Goal: Task Accomplishment & Management: Complete application form

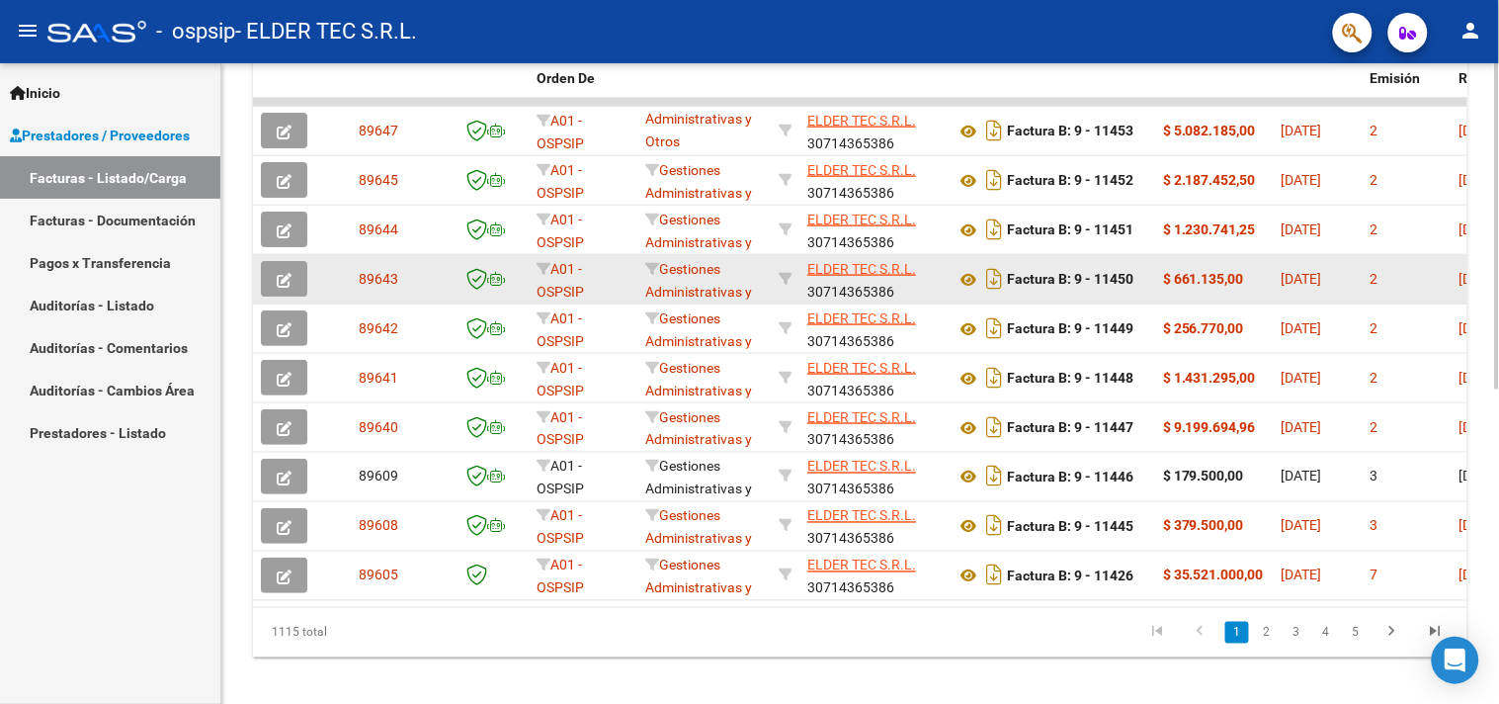
scroll to position [617, 0]
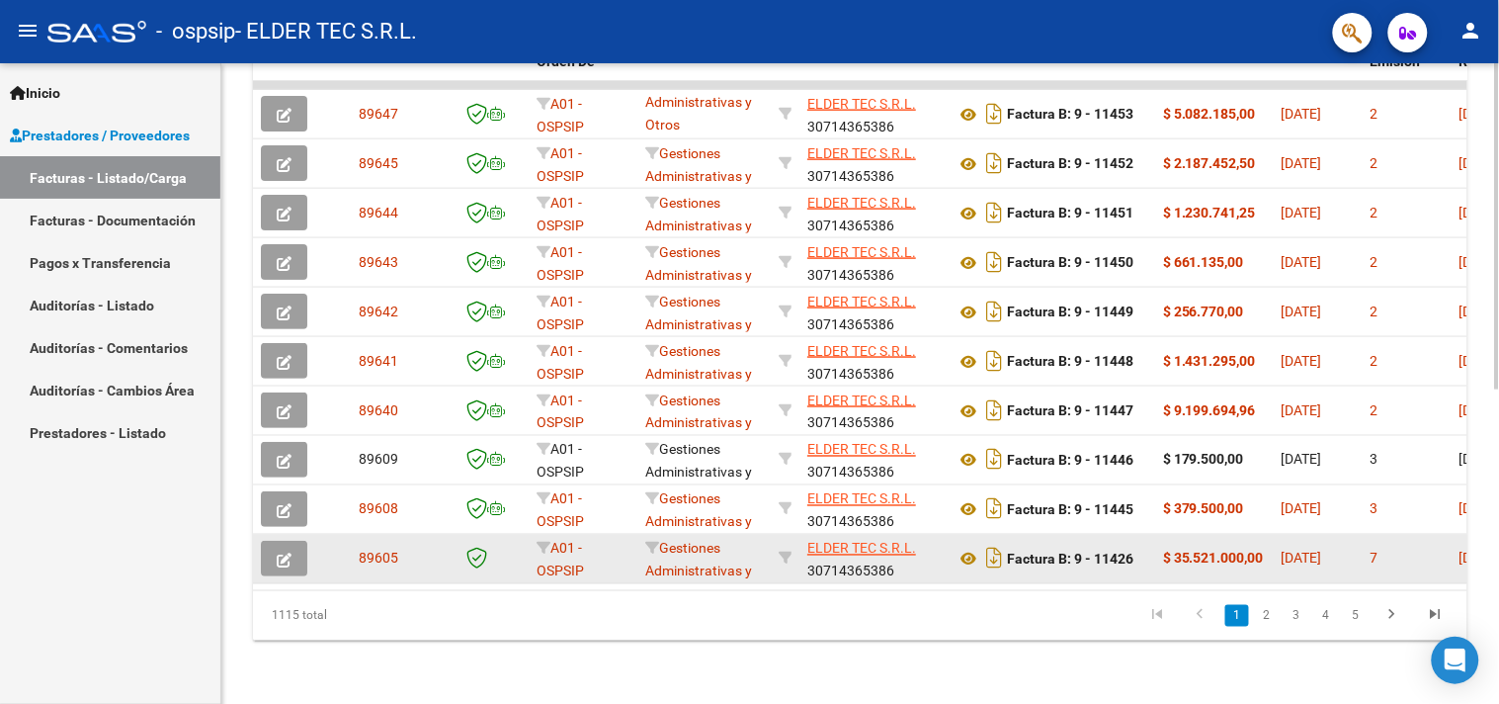
click at [277, 553] on icon "button" at bounding box center [284, 560] width 15 height 15
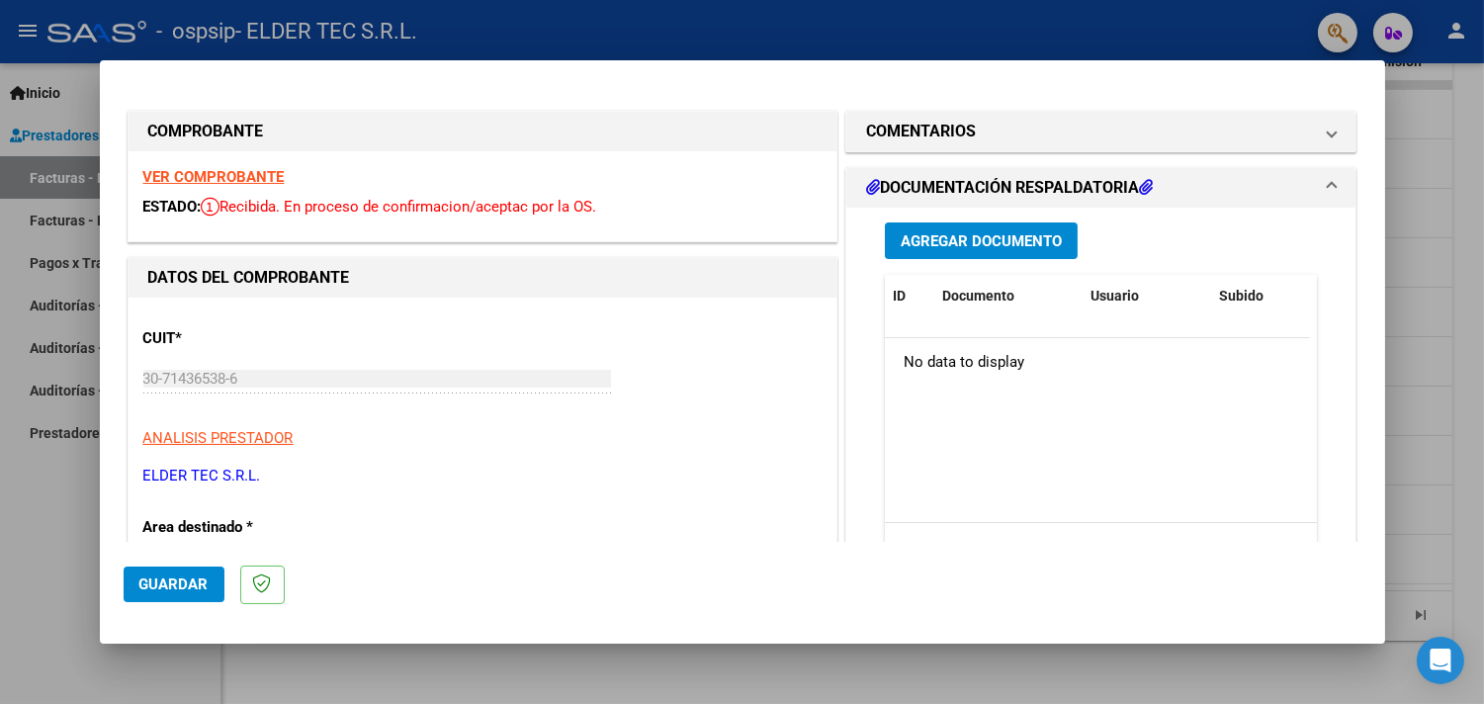
click at [917, 245] on span "Agregar Documento" at bounding box center [980, 241] width 161 height 18
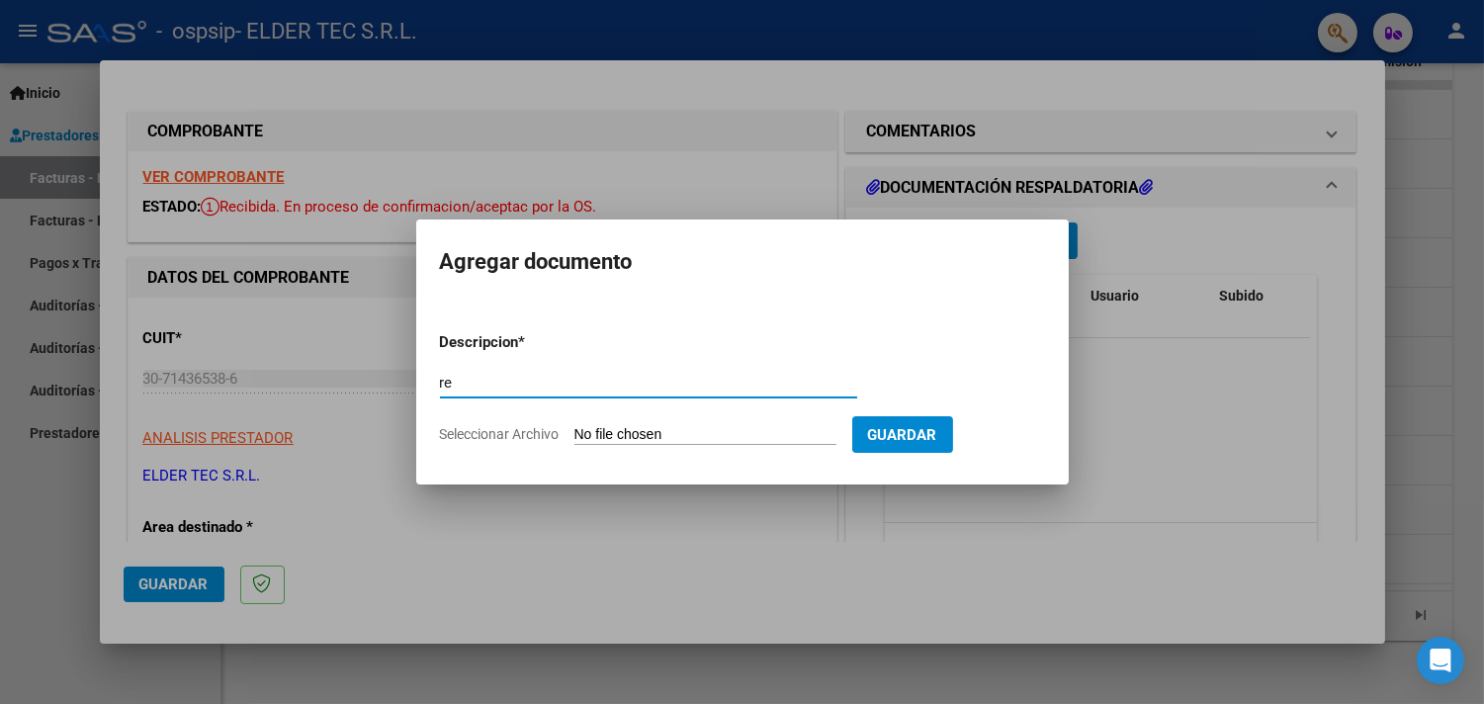
type input "r"
type input "REMITO + CERTIFICADO DE IMPLANTES"
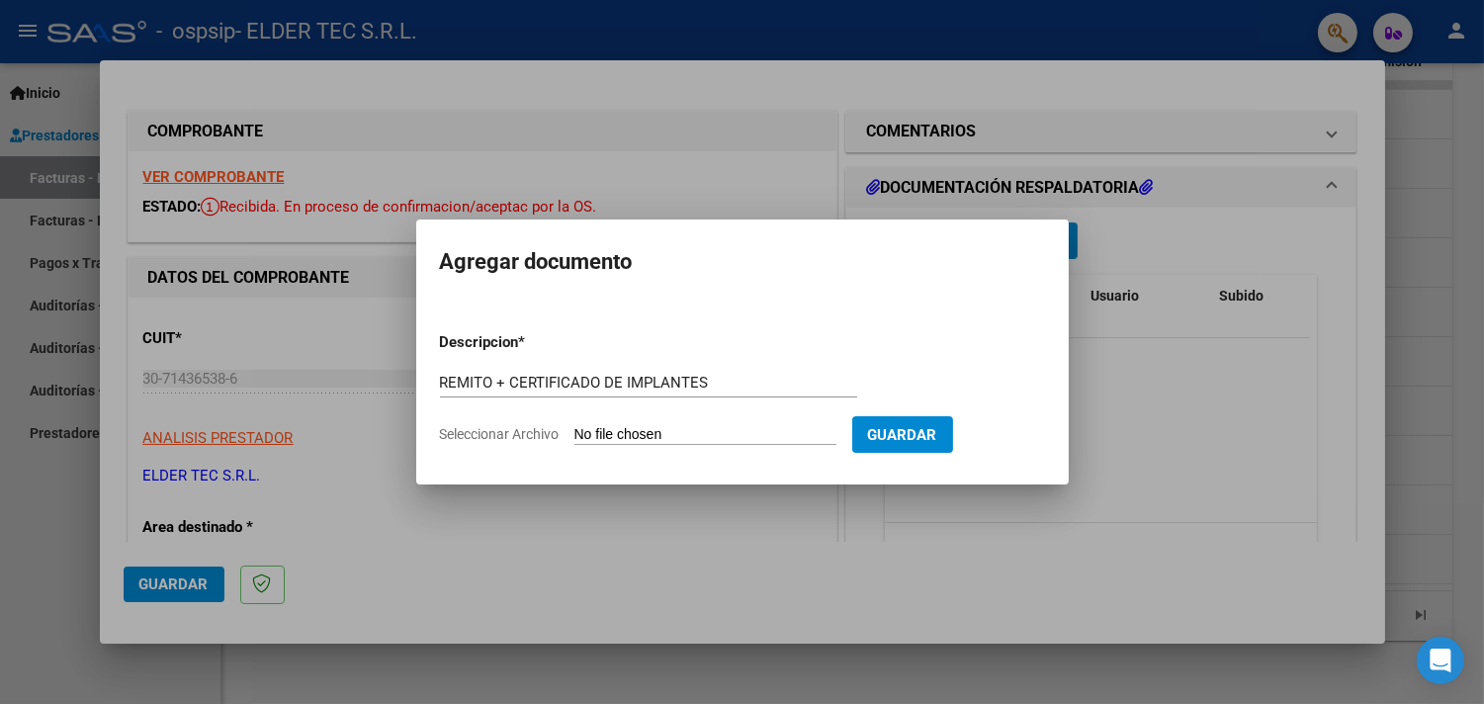
type input "C:\fakepath\FACT-B.11426.2.pdf"
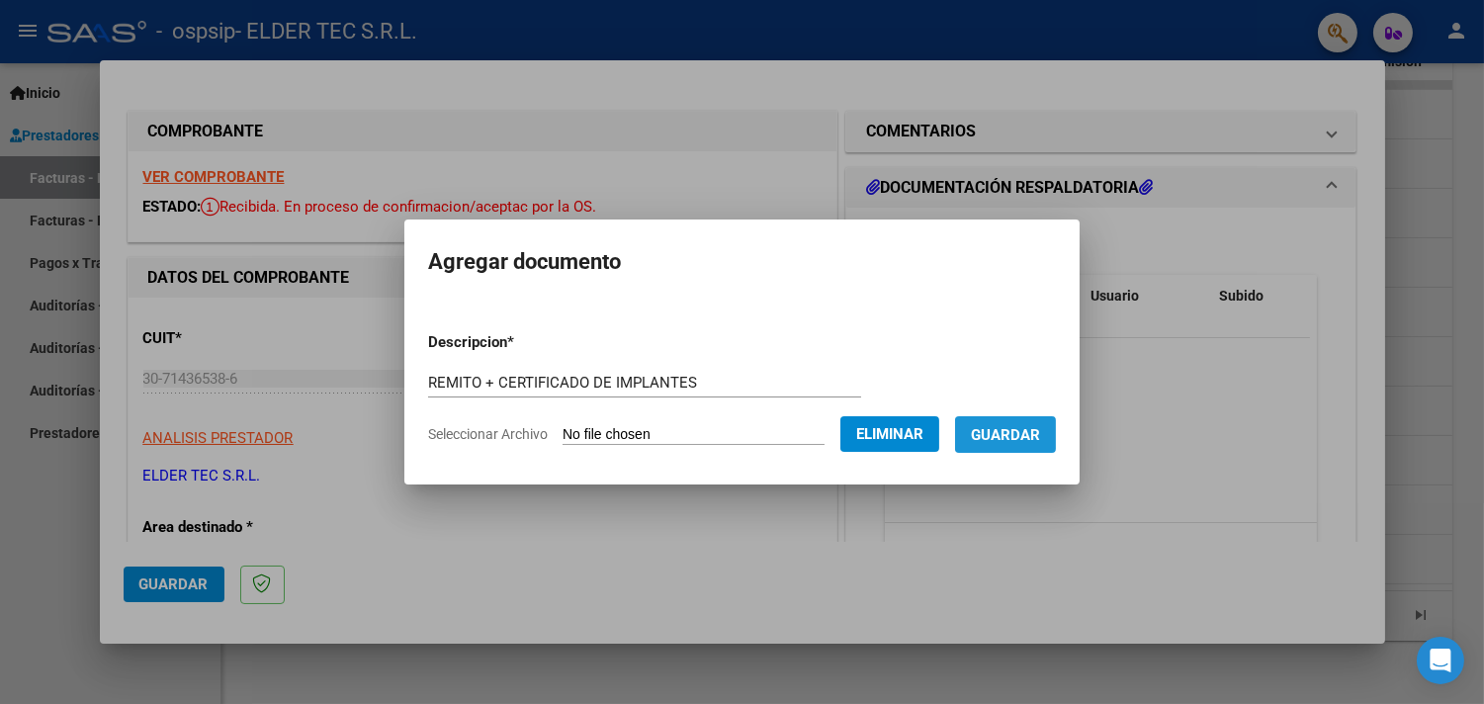
click at [1035, 435] on span "Guardar" at bounding box center [1005, 435] width 69 height 18
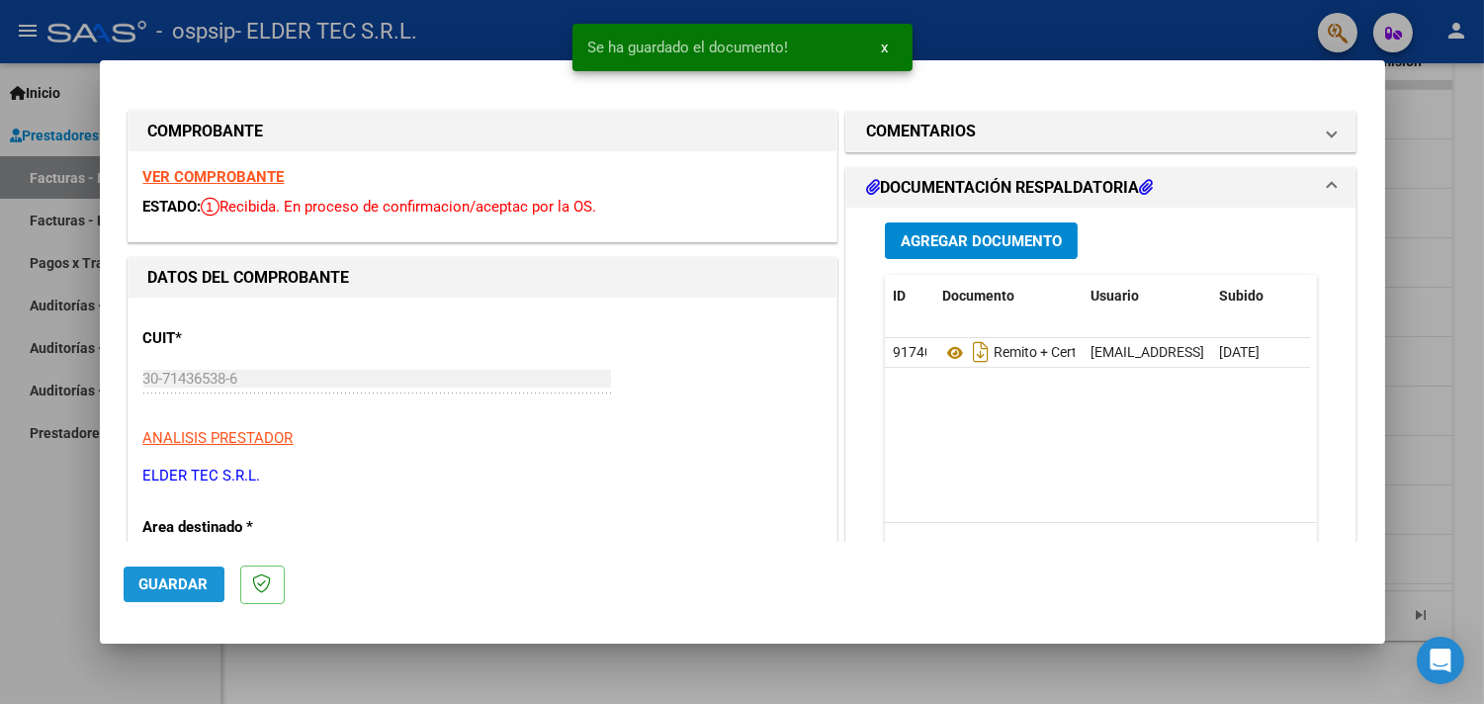
click at [139, 591] on span "Guardar" at bounding box center [173, 584] width 69 height 18
click at [52, 565] on div at bounding box center [742, 352] width 1484 height 704
type input "$ 0,00"
